Goal: Task Accomplishment & Management: Manage account settings

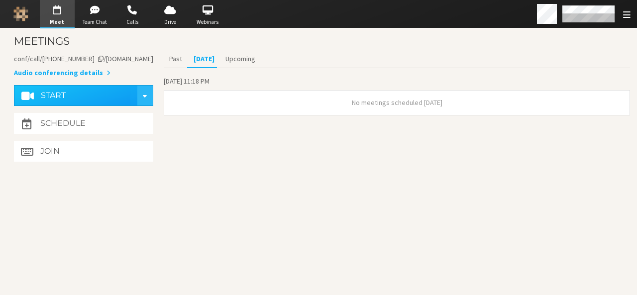
click at [259, 120] on section "[DATE] 11:18 PM No meetings scheduled [DATE]" at bounding box center [397, 98] width 466 height 47
click at [95, 22] on span "Team Chat" at bounding box center [94, 22] width 35 height 8
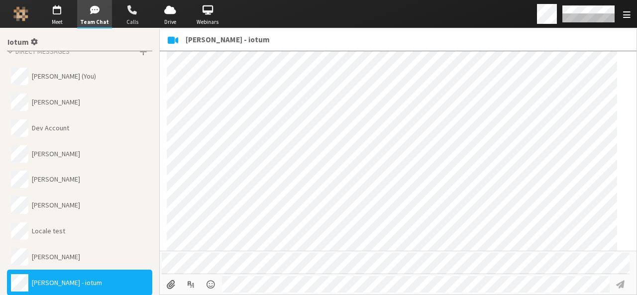
scroll to position [802, 0]
click at [128, 16] on span "button" at bounding box center [132, 10] width 35 height 16
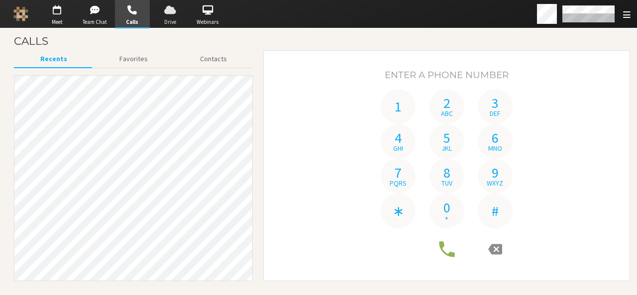
click at [167, 9] on span "button" at bounding box center [170, 10] width 35 height 16
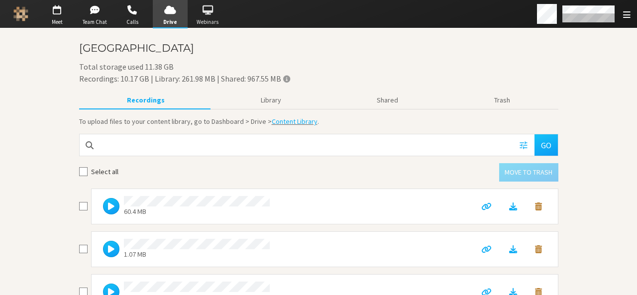
click at [206, 10] on span "button" at bounding box center [207, 10] width 35 height 16
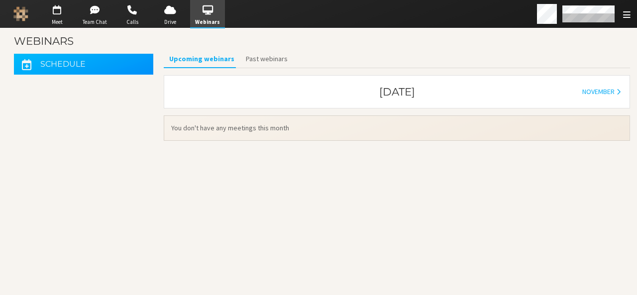
click at [79, 68] on h4 "Schedule" at bounding box center [62, 64] width 45 height 8
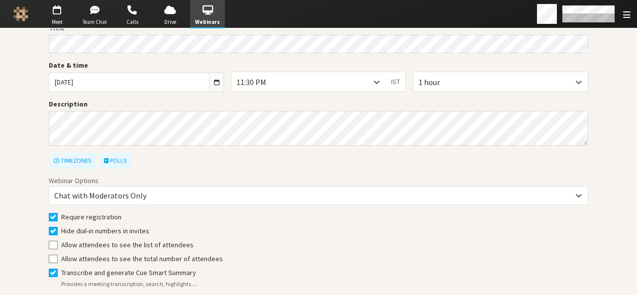
scroll to position [85, 0]
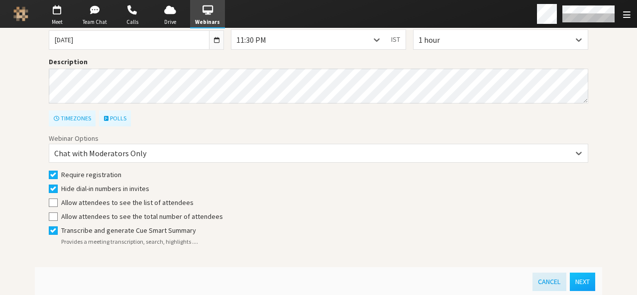
click at [549, 280] on button "Cancel" at bounding box center [549, 282] width 33 height 18
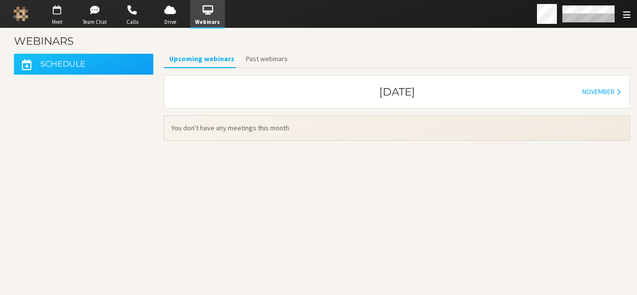
click at [55, 18] on span "Meet" at bounding box center [57, 22] width 35 height 8
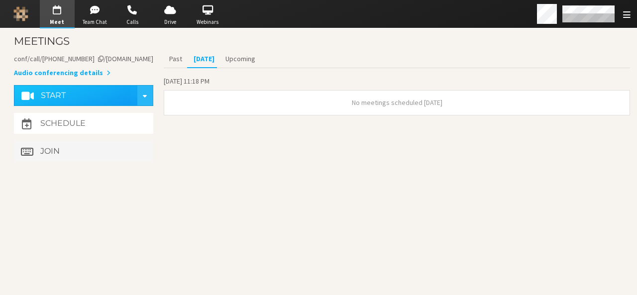
click at [101, 153] on button "Join" at bounding box center [83, 151] width 139 height 21
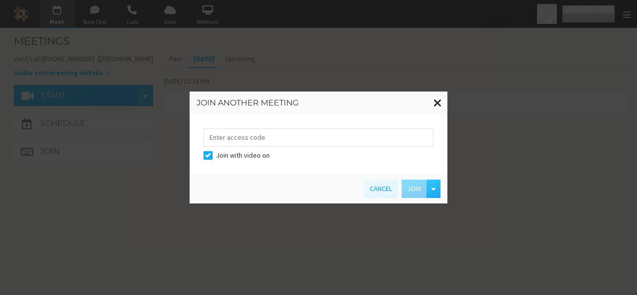
click at [436, 105] on span at bounding box center [438, 103] width 8 height 12
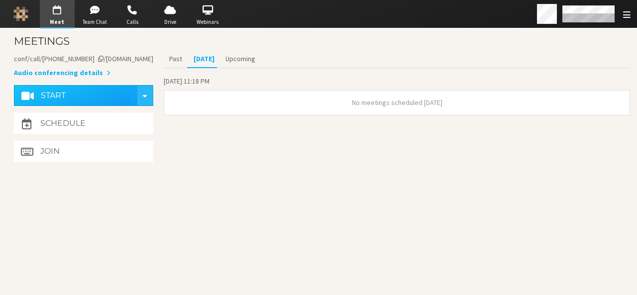
click at [234, 197] on section "Meetings Meeting link [DOMAIN_NAME]/conf/call/9168685 Audio conferencing detail…" at bounding box center [318, 161] width 637 height 267
click at [109, 158] on button "Join" at bounding box center [83, 151] width 139 height 21
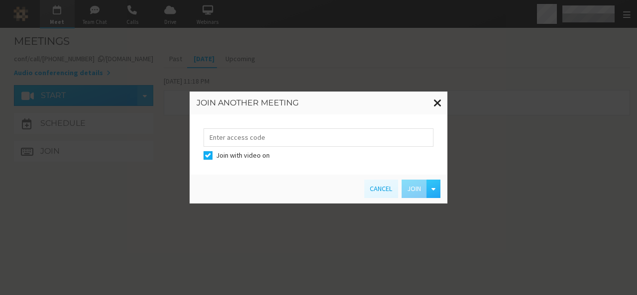
click at [434, 109] on span at bounding box center [438, 103] width 8 height 12
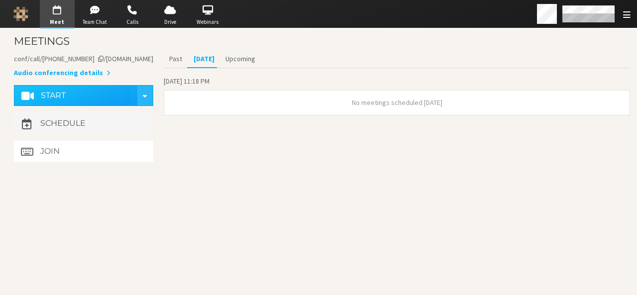
click at [139, 127] on button "Schedule" at bounding box center [83, 123] width 139 height 21
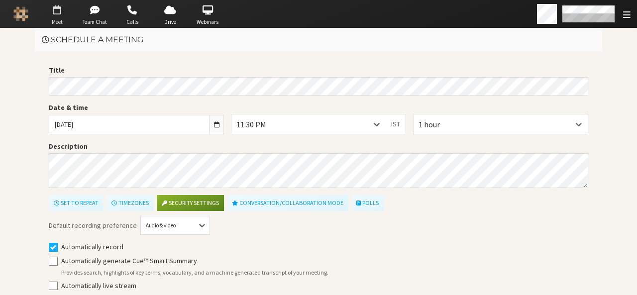
click at [56, 18] on span "Meet" at bounding box center [57, 22] width 35 height 8
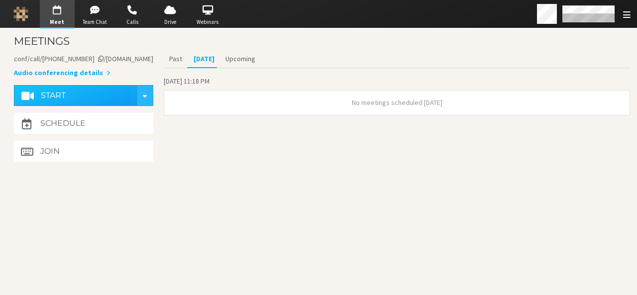
click at [181, 165] on section "Meetings Meeting link [DOMAIN_NAME]/conf/call/9168685 Audio conferencing detail…" at bounding box center [318, 161] width 637 height 267
click at [175, 130] on section "Past [DATE] Upcoming [DATE] 11:18 PM No meetings scheduled [DATE]" at bounding box center [397, 107] width 466 height 115
click at [109, 126] on button "Schedule" at bounding box center [83, 123] width 139 height 21
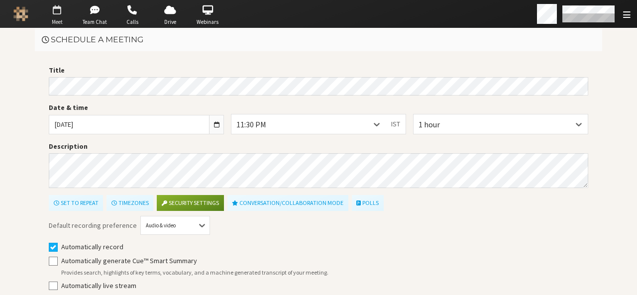
click at [60, 10] on span "button" at bounding box center [57, 10] width 35 height 16
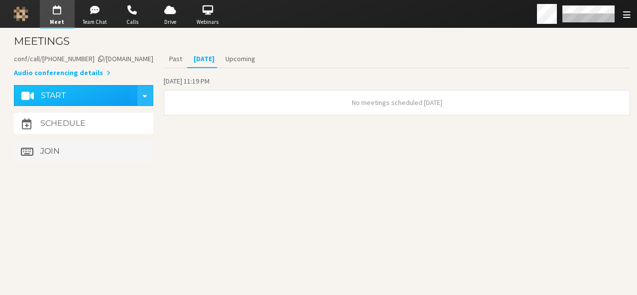
click at [117, 156] on button "Join" at bounding box center [83, 151] width 139 height 21
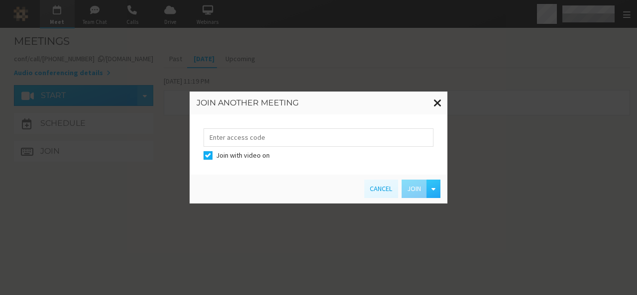
click at [440, 107] on span at bounding box center [438, 103] width 8 height 12
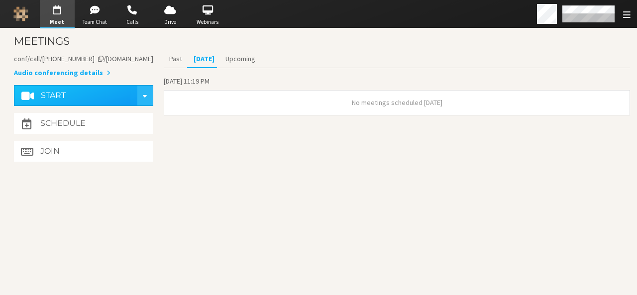
click at [311, 232] on section "Meetings Meeting link [DOMAIN_NAME]/conf/call/9168685 Audio conferencing detail…" at bounding box center [318, 161] width 637 height 267
click at [116, 159] on button "Join" at bounding box center [83, 151] width 139 height 21
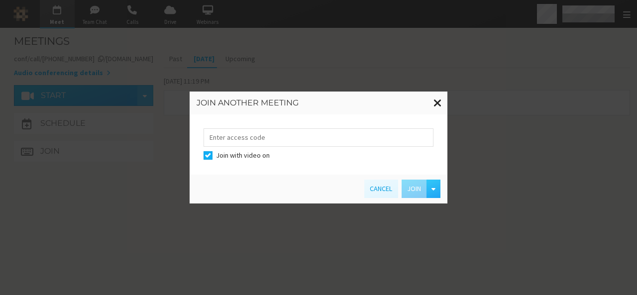
click at [437, 97] on span at bounding box center [438, 103] width 8 height 12
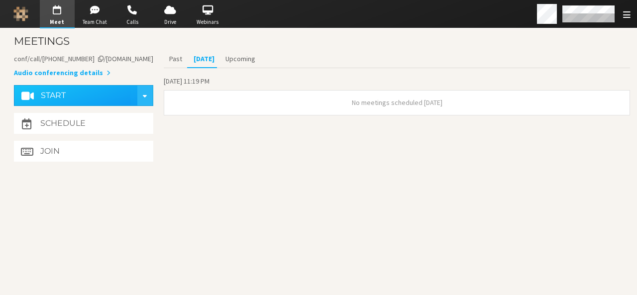
click at [235, 174] on section "Meetings Meeting link [DOMAIN_NAME]/conf/call/9168685 Audio conferencing detail…" at bounding box center [318, 161] width 637 height 267
click at [131, 115] on button "Schedule" at bounding box center [83, 123] width 139 height 21
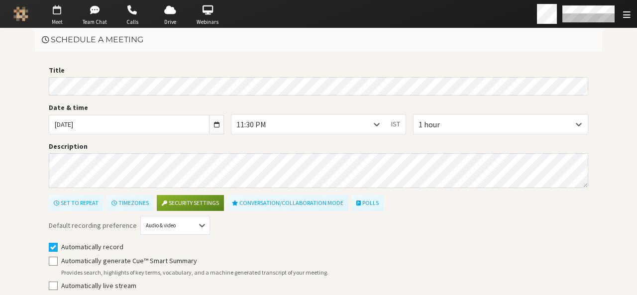
click at [60, 10] on span "button" at bounding box center [57, 10] width 35 height 16
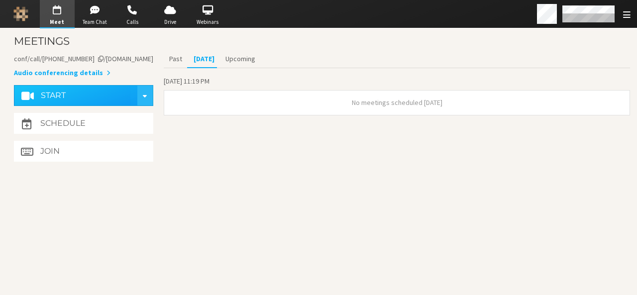
click at [241, 223] on section "Meetings Meeting link [DOMAIN_NAME]/conf/call/9168685 Audio conferencing detail…" at bounding box center [318, 161] width 637 height 267
click at [177, 59] on button "Past" at bounding box center [176, 58] width 24 height 17
